Goal: Task Accomplishment & Management: Use online tool/utility

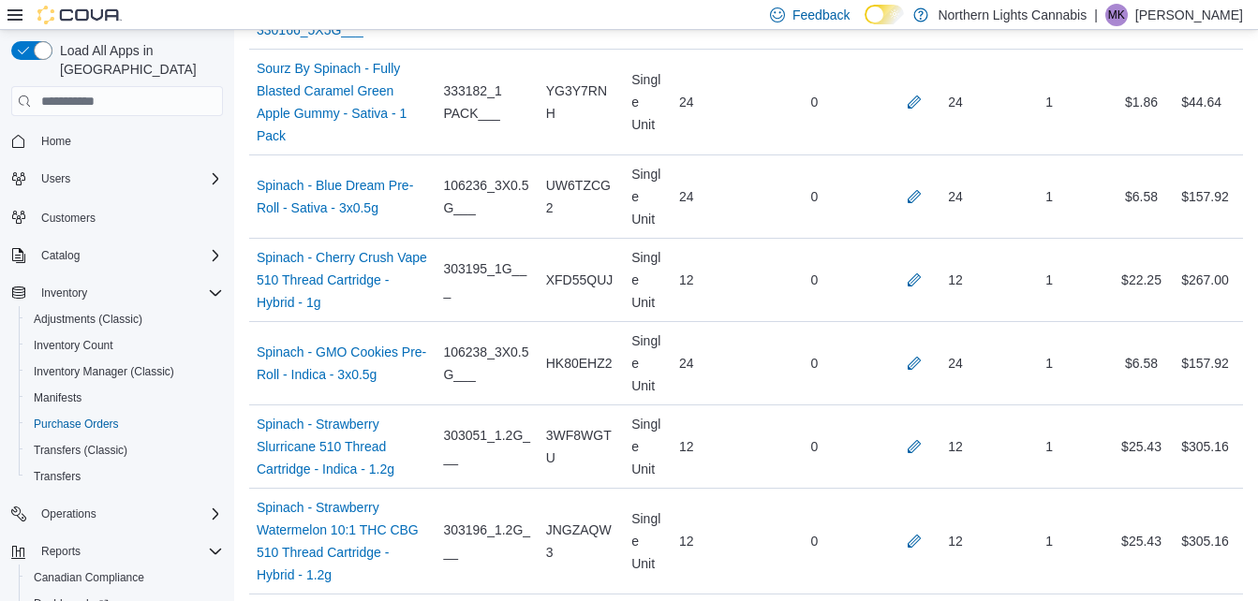
scroll to position [6062, 0]
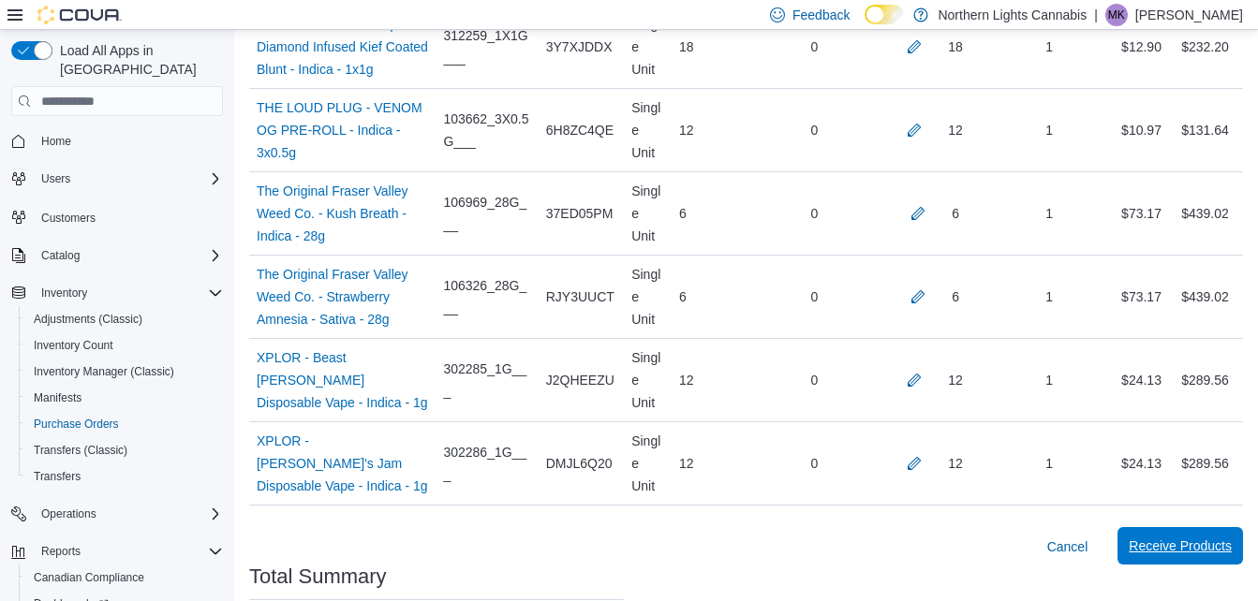
click at [1193, 537] on span "Receive Products" at bounding box center [1180, 546] width 103 height 19
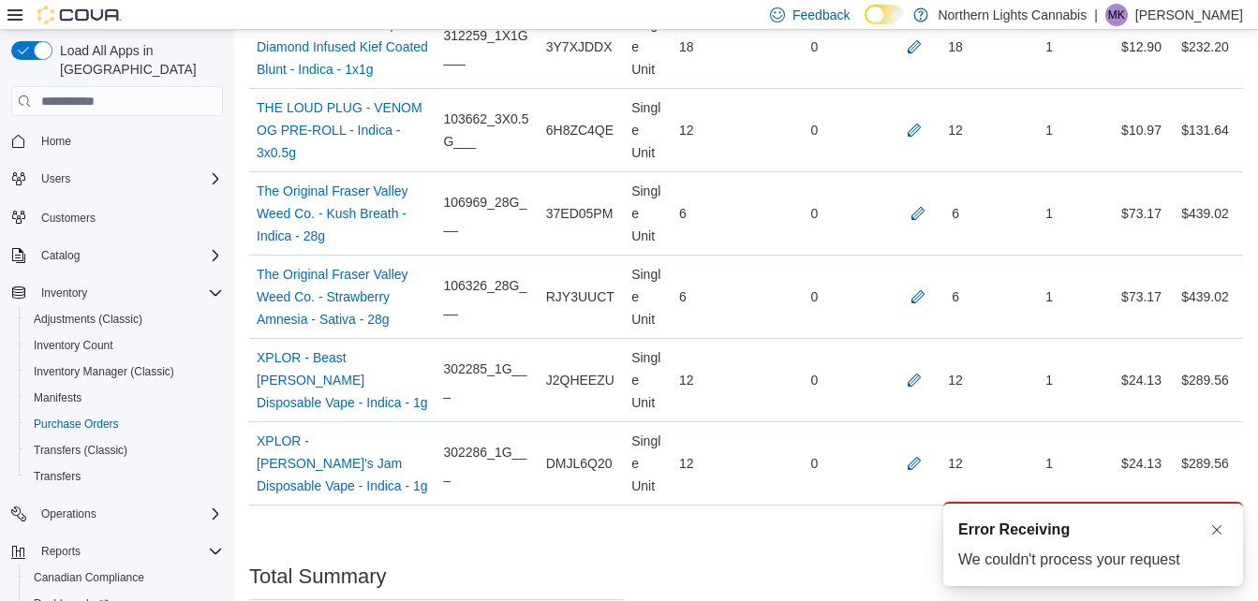
scroll to position [0, 0]
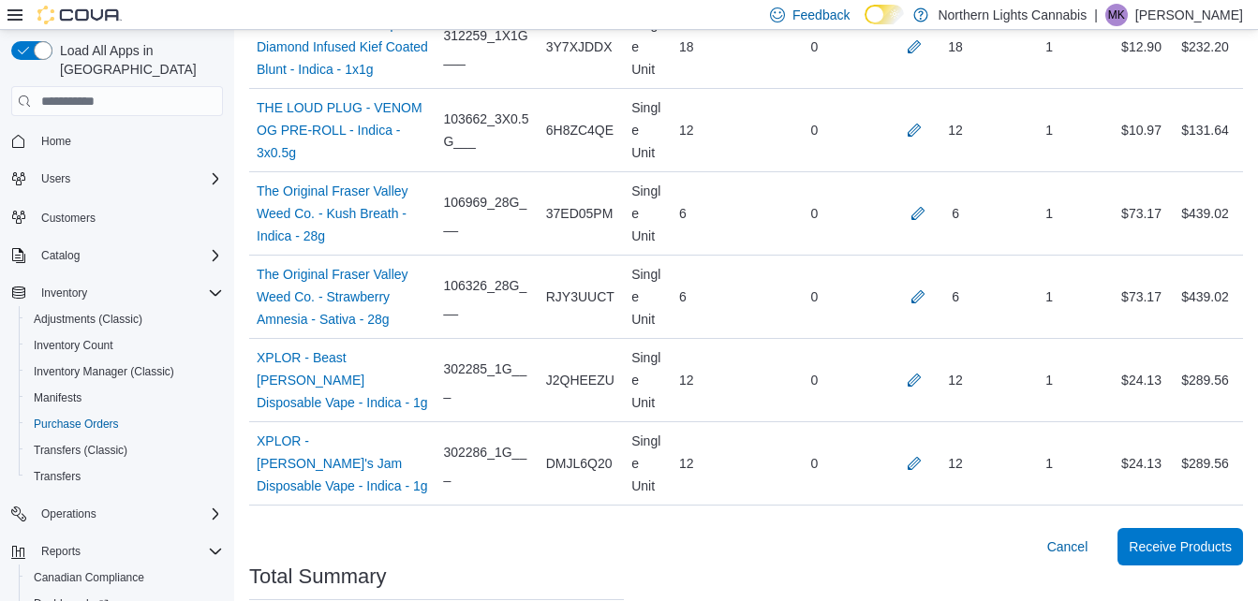
drag, startPoint x: 1185, startPoint y: 346, endPoint x: 1139, endPoint y: 447, distance: 111.1
click at [1176, 537] on span "Receive Products" at bounding box center [1180, 546] width 103 height 19
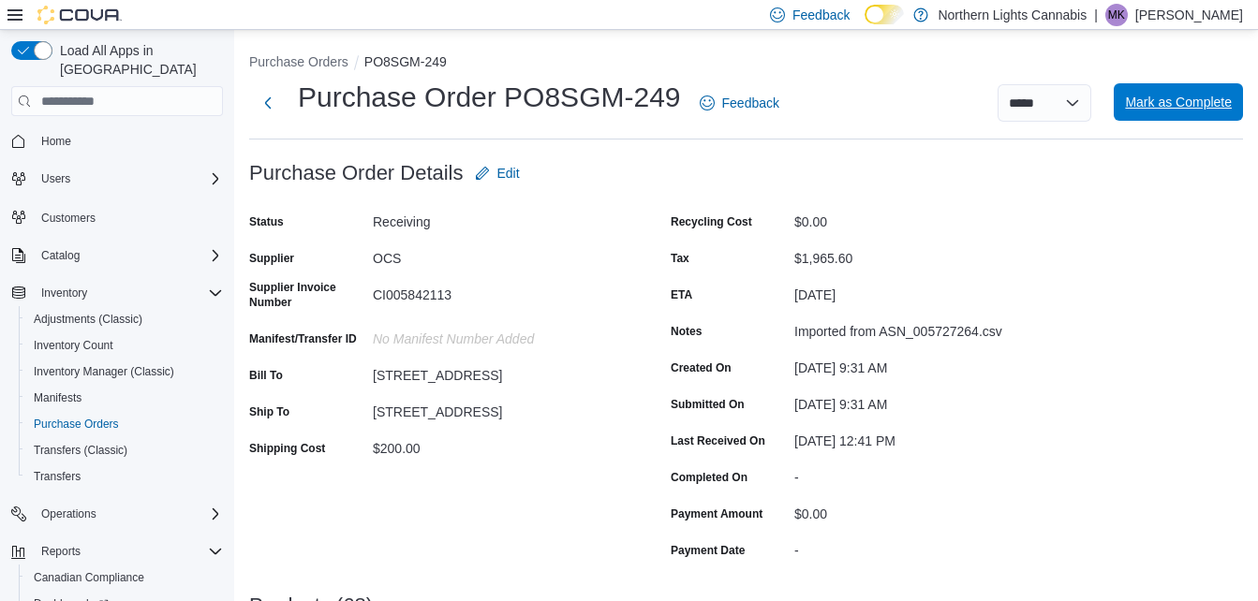
click at [1175, 89] on span "Mark as Complete" at bounding box center [1178, 101] width 107 height 37
